Goal: Communication & Community: Connect with others

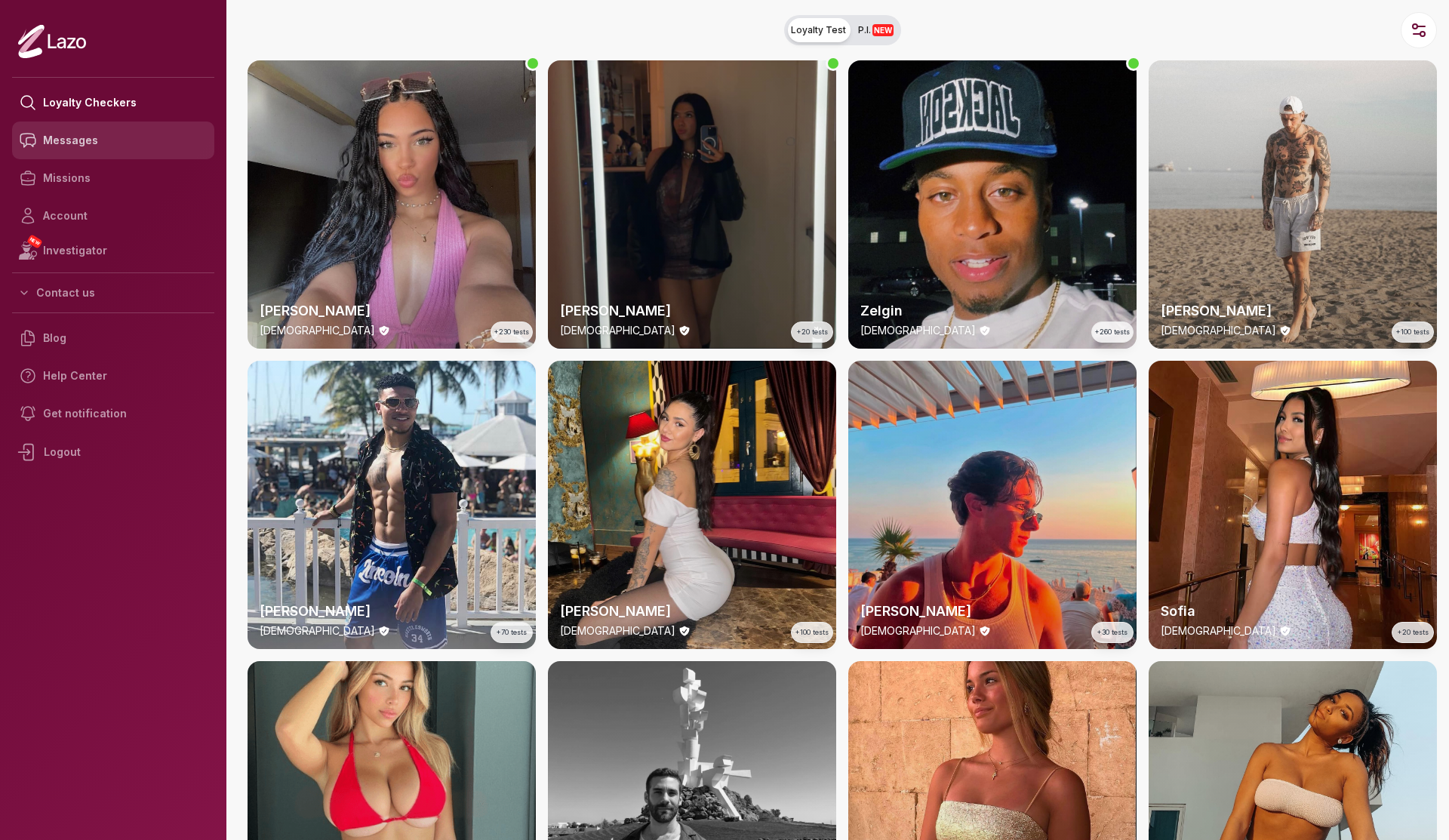
click at [91, 136] on link "Messages" at bounding box center [113, 140] width 202 height 37
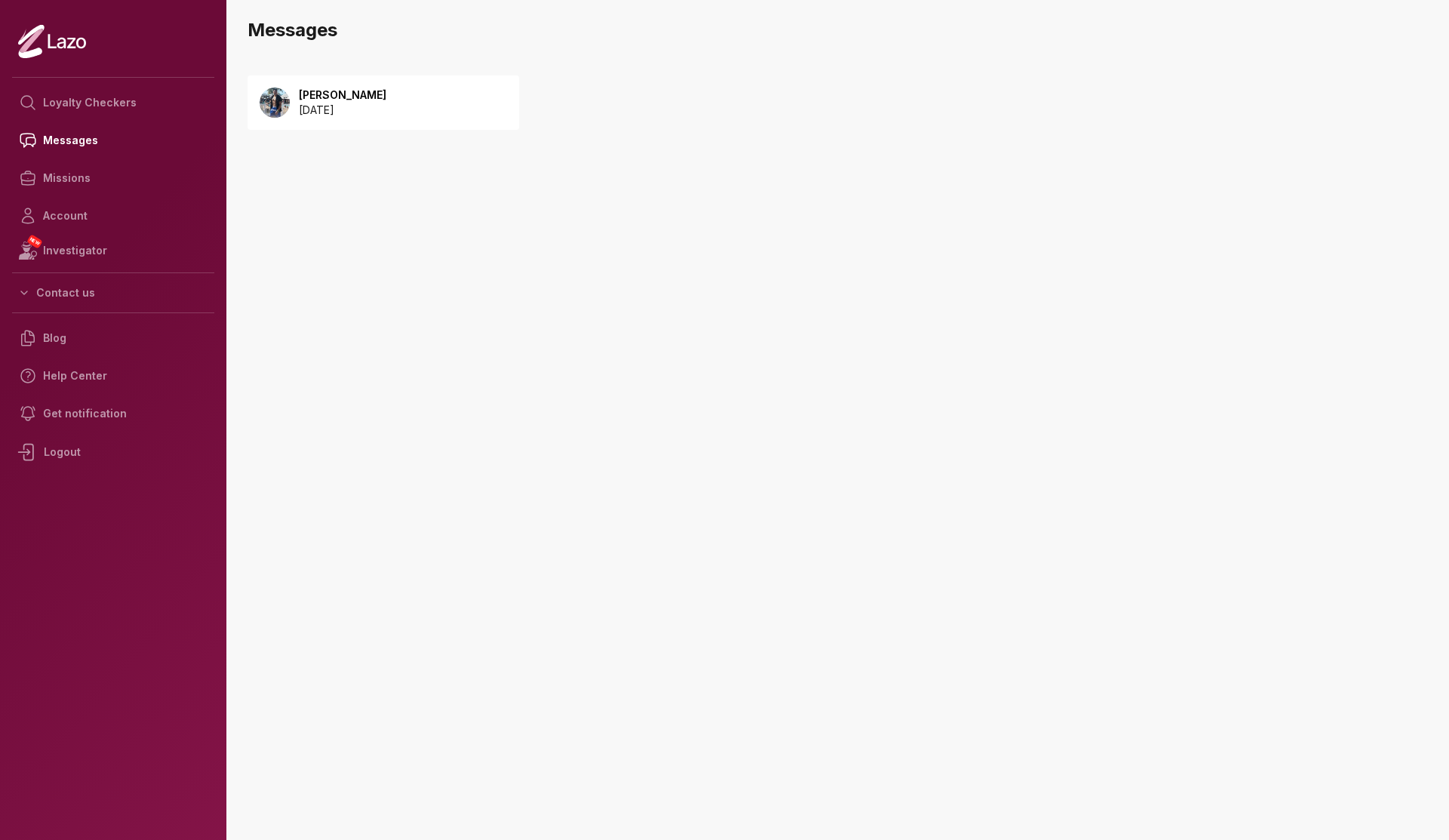
click at [360, 93] on p "[PERSON_NAME]" at bounding box center [342, 95] width 87 height 15
